Goal: Ask a question

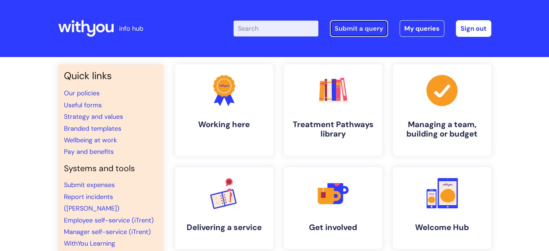
click at [382, 30] on link "Submit a query" at bounding box center [359, 28] width 58 height 17
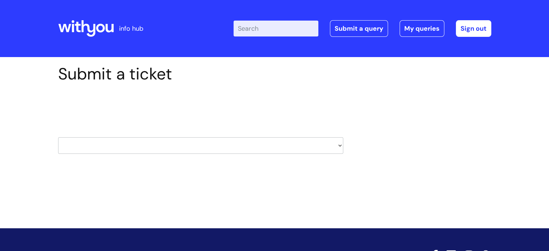
click at [323, 149] on select "HR / People IT and Support Clinical Drug Alerts Finance Accounts Data Support T…" at bounding box center [200, 145] width 285 height 17
click at [28, 92] on div "Submit a ticket Select issue type HR / People IT and Support Clinical Drug Aler…" at bounding box center [274, 131] width 549 height 149
click at [92, 27] on icon at bounding box center [86, 28] width 56 height 17
